Goal: Check status

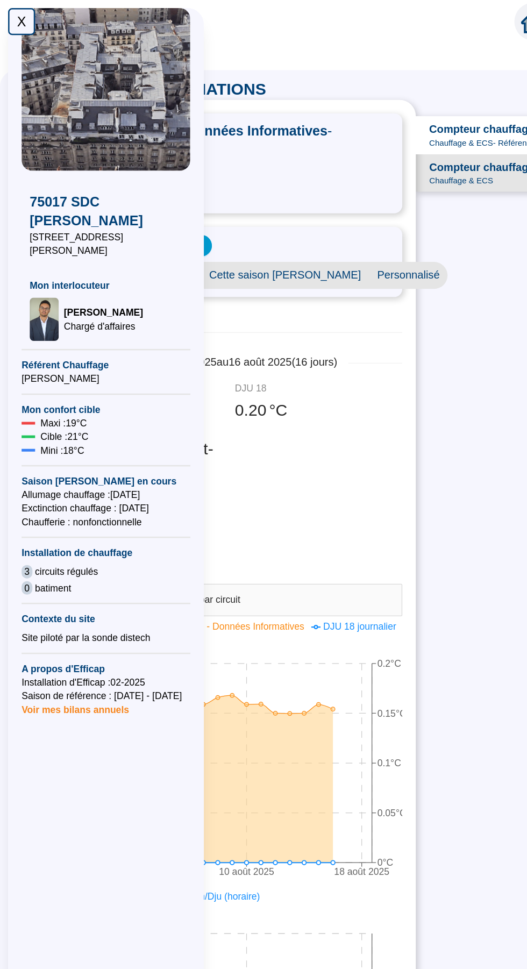
click at [17, 15] on div "X" at bounding box center [17, 17] width 22 height 22
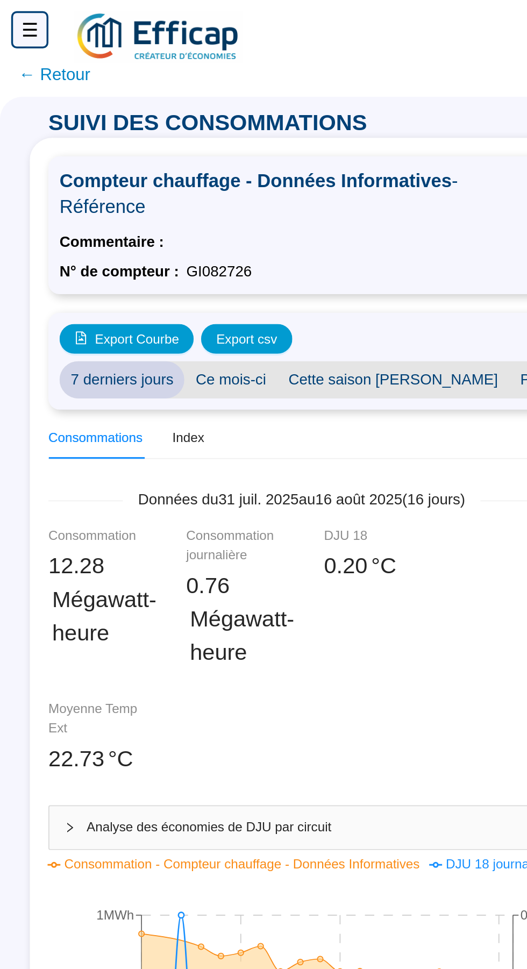
click at [16, 16] on div "☰" at bounding box center [17, 17] width 22 height 22
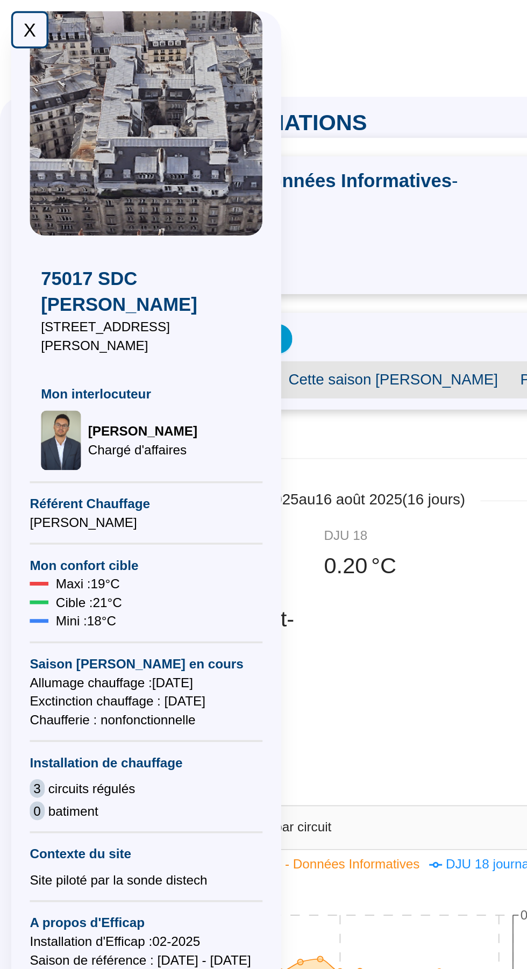
click at [19, 19] on div "X" at bounding box center [17, 17] width 22 height 22
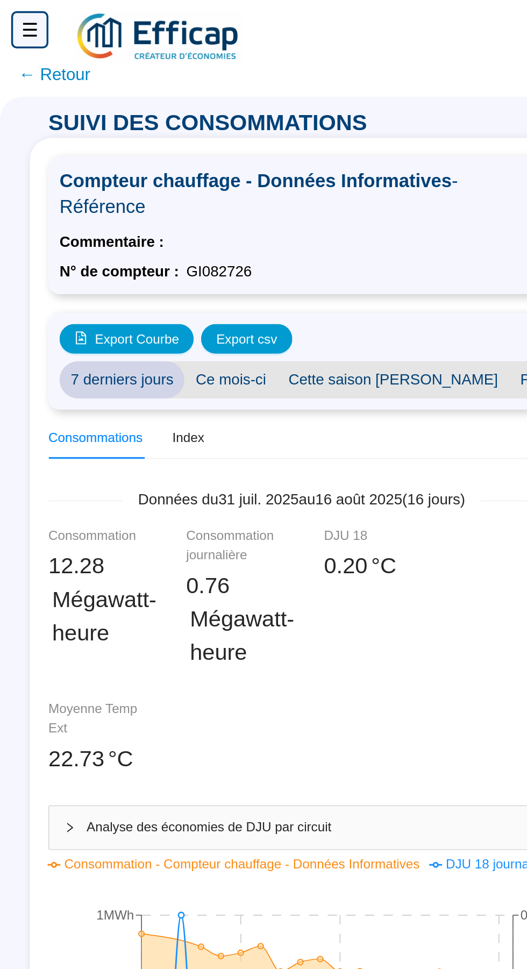
click at [38, 45] on span "← Retour" at bounding box center [31, 42] width 41 height 15
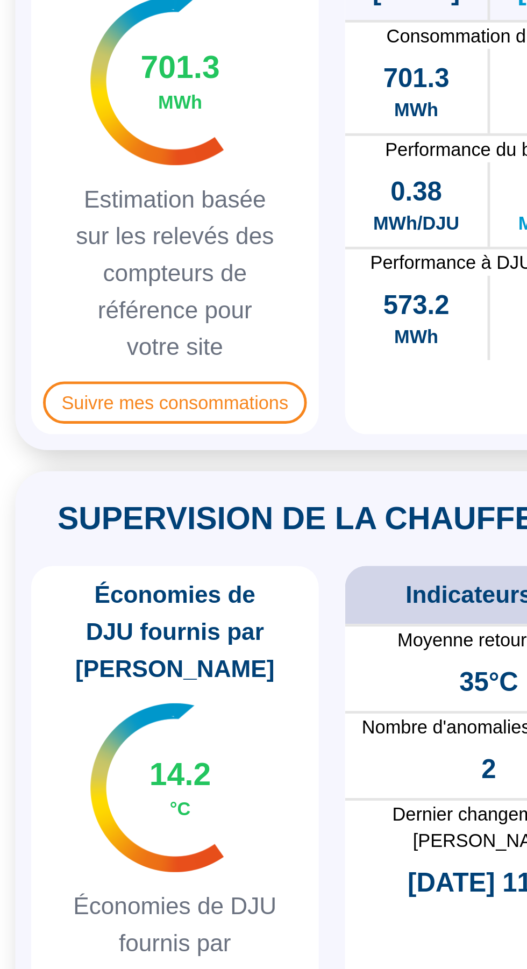
scroll to position [112, 0]
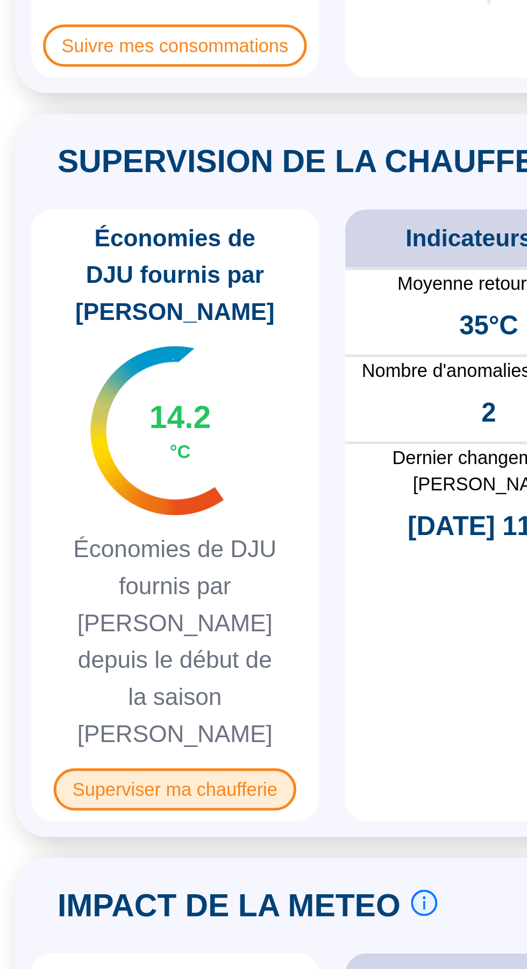
click at [97, 775] on span "Superviser ma chaufferie" at bounding box center [71, 783] width 98 height 17
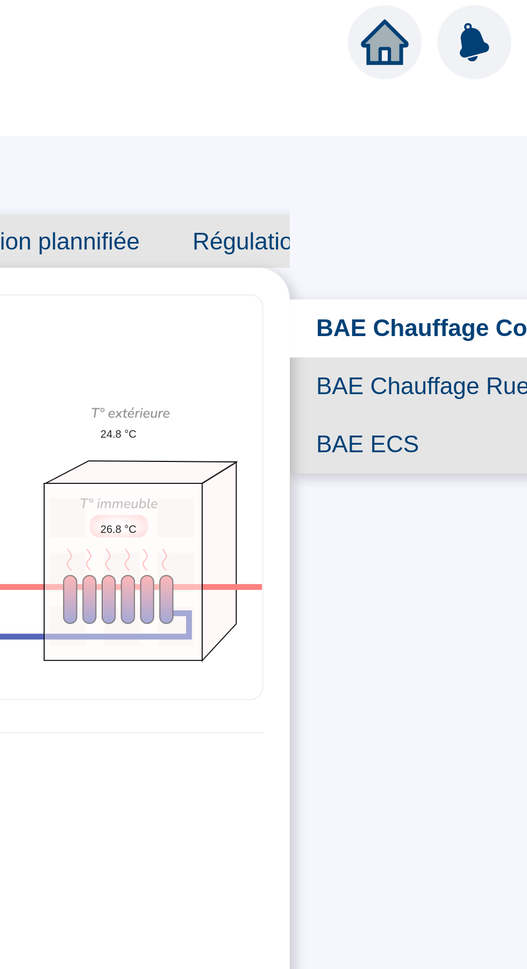
click at [429, 182] on span "BAE ECS" at bounding box center [444, 181] width 117 height 24
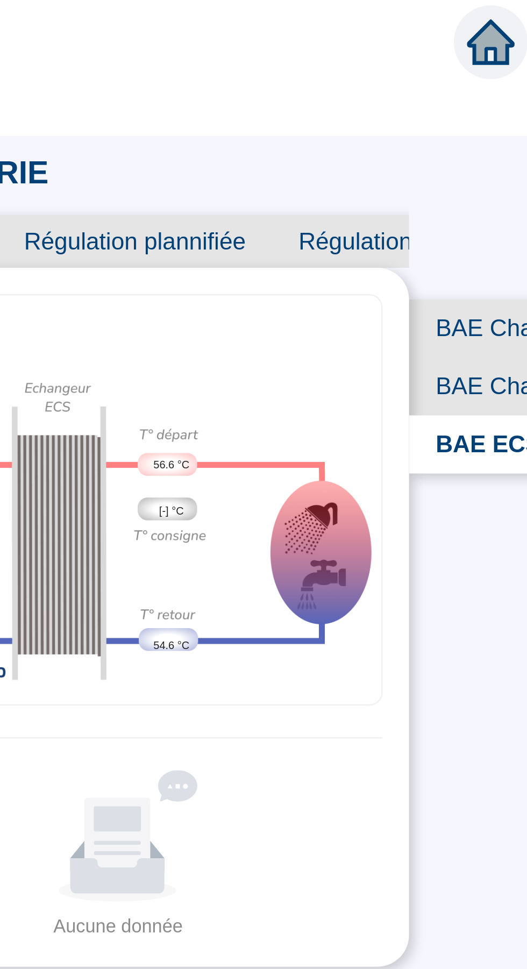
click at [424, 135] on span "BAE Chauffage Cour" at bounding box center [447, 134] width 112 height 24
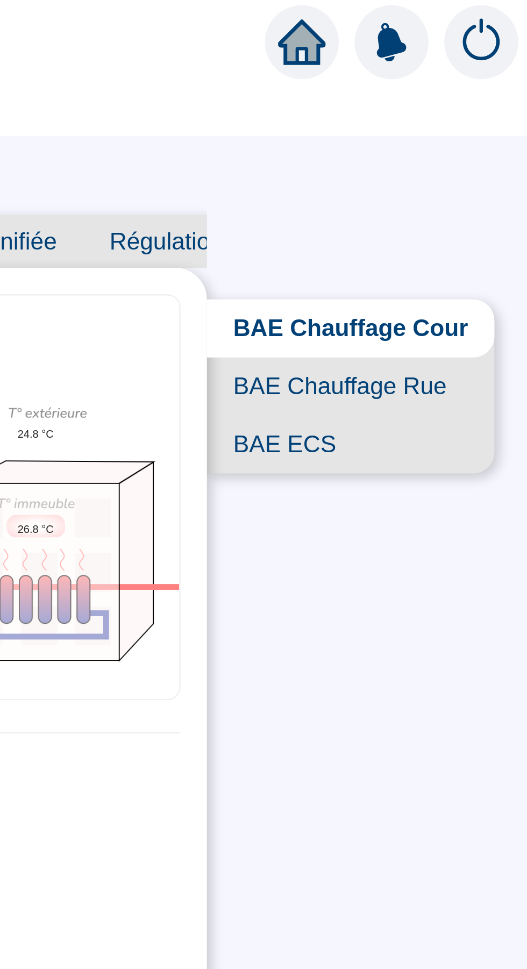
click at [483, 159] on span "BAE Chauffage Rue" at bounding box center [444, 158] width 117 height 24
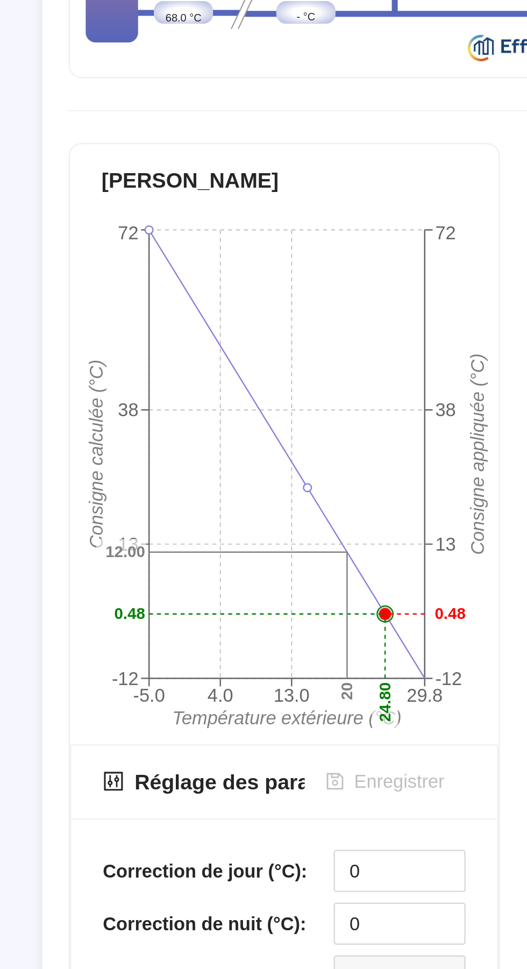
scroll to position [72, 0]
